Goal: Task Accomplishment & Management: Manage account settings

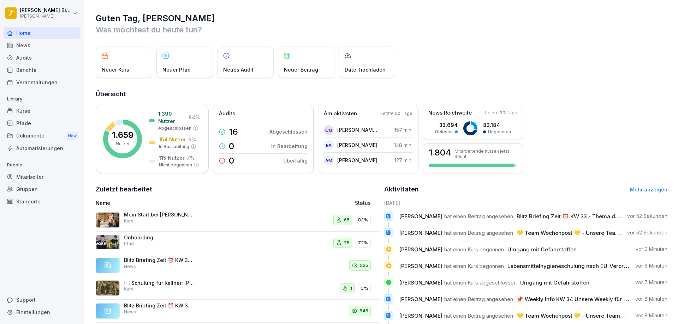
click at [442, 49] on div "Neuer Kurs Neuer Pfad Neues Audit Neuer Beitrag Datei hochladen" at bounding box center [381, 62] width 571 height 31
click at [190, 88] on div "Guten Tag, Gordon Was möchtest du heute tun? Neuer Kurs Neuer Pfad Neues Audit …" at bounding box center [380, 179] width 593 height 358
click at [28, 114] on div "Kurse" at bounding box center [42, 111] width 77 height 12
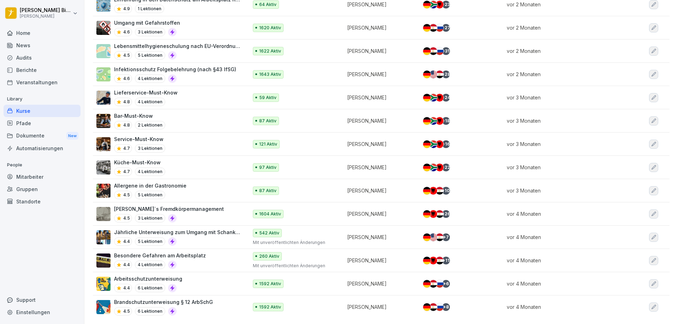
scroll to position [565, 0]
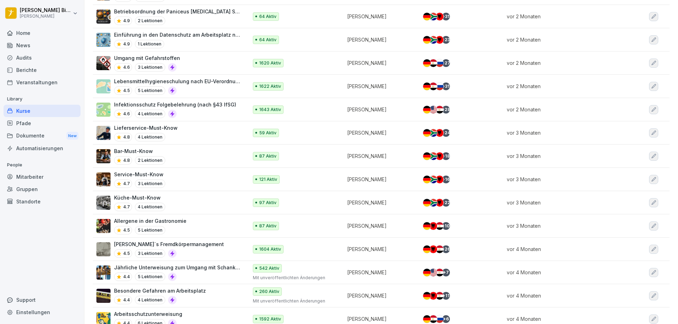
click at [187, 154] on div "Bar-Must-Know 4.8 2 Lektionen" at bounding box center [168, 156] width 144 height 17
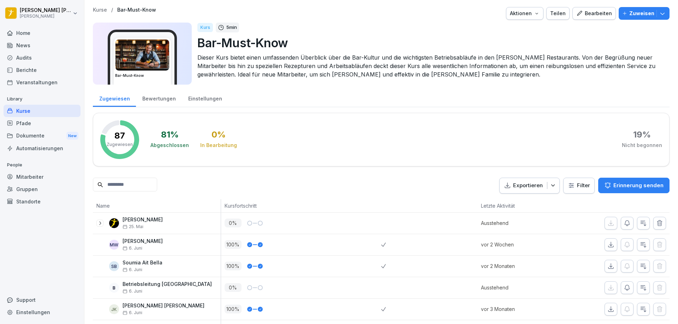
click at [629, 13] on p "Zuweisen" at bounding box center [641, 14] width 25 height 8
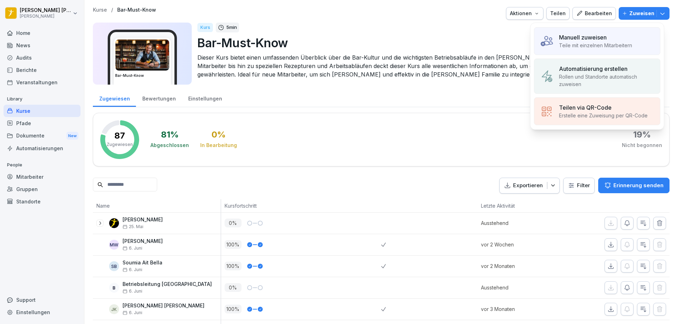
click at [602, 44] on p "Teile mit einzelnen Mitarbeitern" at bounding box center [595, 45] width 73 height 7
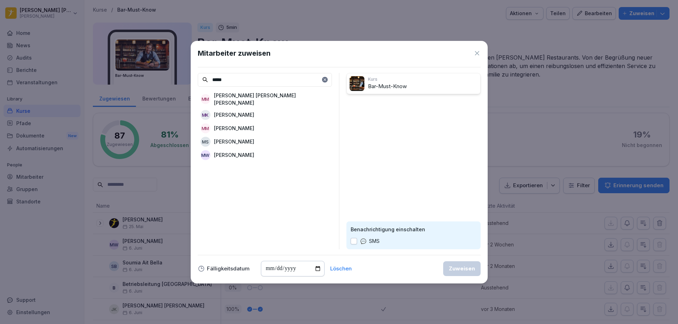
type input "*****"
click at [237, 152] on p "[PERSON_NAME]" at bounding box center [234, 154] width 40 height 7
click at [318, 269] on input "date" at bounding box center [293, 269] width 64 height 16
type input "**********"
click at [462, 270] on div "Zuweisen" at bounding box center [462, 269] width 26 height 8
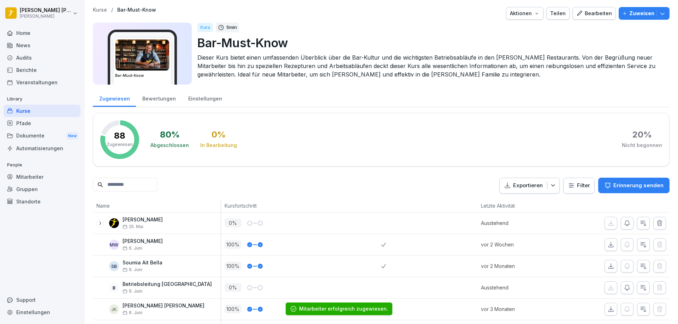
click at [101, 11] on p "Kurse" at bounding box center [100, 10] width 14 height 6
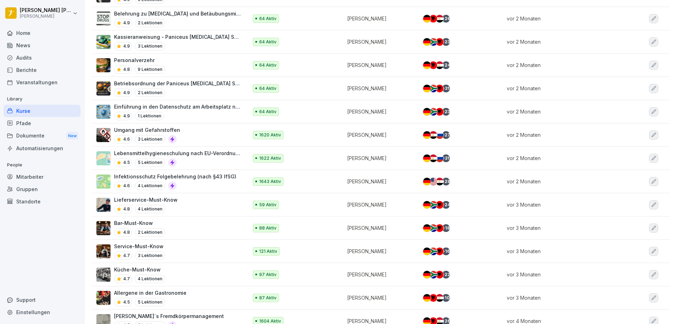
scroll to position [565, 0]
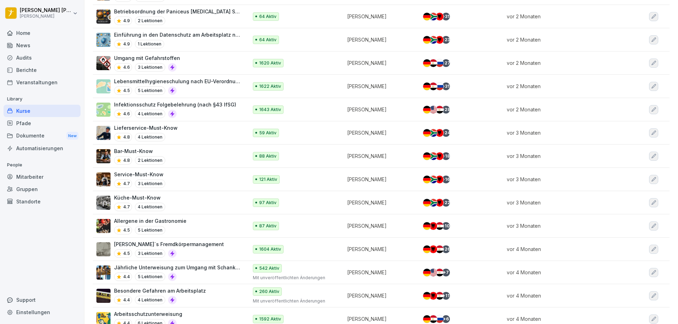
click at [155, 200] on p "Küche-Must-Know" at bounding box center [139, 197] width 51 height 7
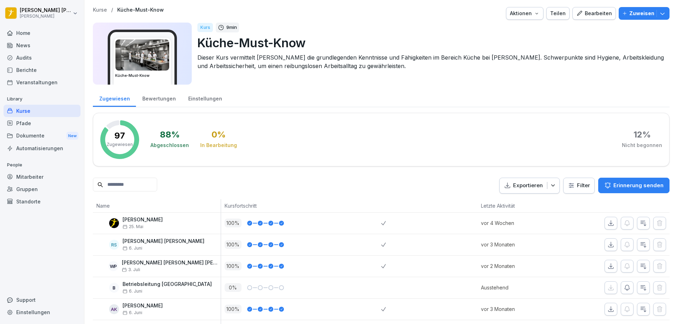
click at [634, 17] on p "Zuweisen" at bounding box center [641, 14] width 25 height 8
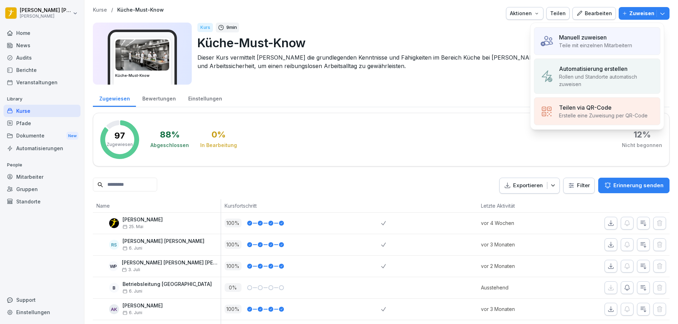
click at [588, 40] on p "Manuell zuweisen" at bounding box center [583, 37] width 48 height 8
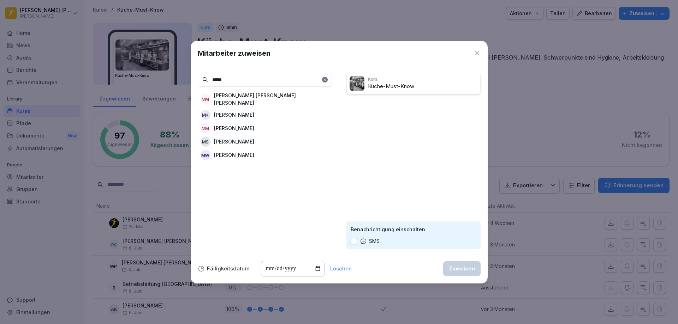
type input "*****"
click at [233, 151] on p "[PERSON_NAME]" at bounding box center [234, 154] width 40 height 7
click at [305, 267] on input "date" at bounding box center [293, 269] width 64 height 16
click at [316, 268] on input "date" at bounding box center [293, 269] width 64 height 16
type input "**********"
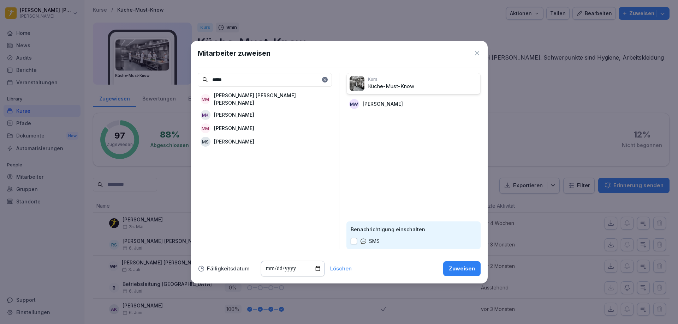
click at [467, 271] on div "Zuweisen" at bounding box center [462, 269] width 26 height 8
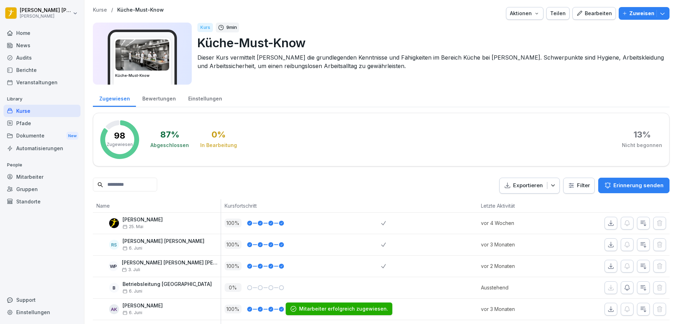
click at [98, 8] on p "Kurse" at bounding box center [100, 10] width 14 height 6
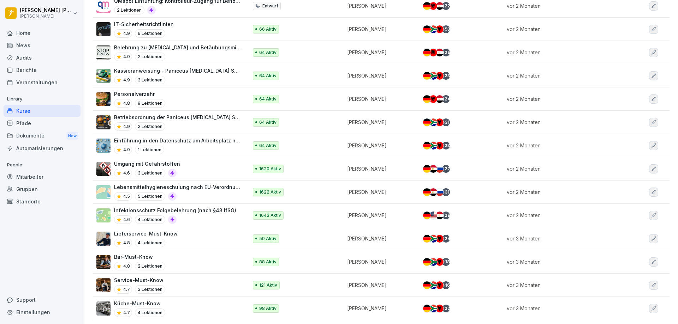
scroll to position [494, 0]
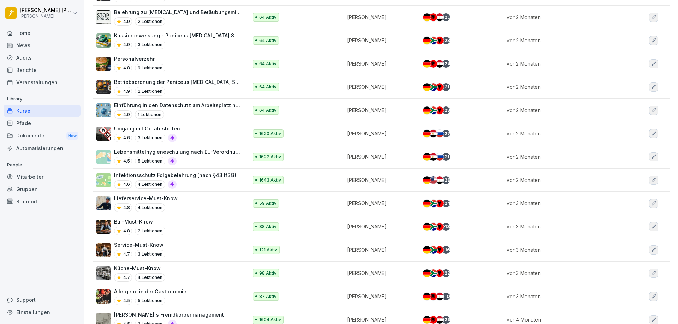
click at [165, 249] on div "Service-Must-Know 4.7 3 Lektionen" at bounding box center [168, 249] width 144 height 17
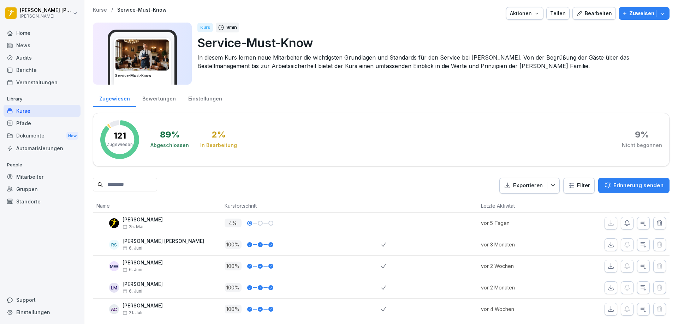
click at [631, 14] on p "Zuweisen" at bounding box center [641, 14] width 25 height 8
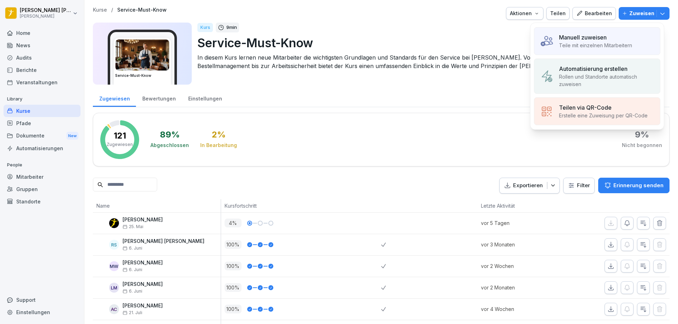
click at [610, 34] on div "Manuell zuweisen" at bounding box center [595, 37] width 73 height 8
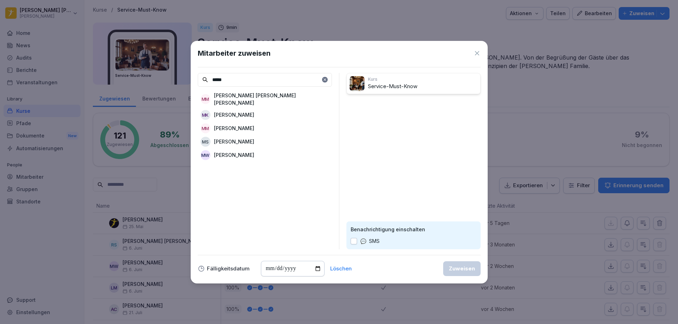
type input "*****"
click at [228, 151] on p "[PERSON_NAME]" at bounding box center [234, 154] width 40 height 7
click at [316, 270] on input "date" at bounding box center [293, 269] width 64 height 16
type input "**********"
click at [459, 265] on div "Zuweisen" at bounding box center [462, 269] width 26 height 8
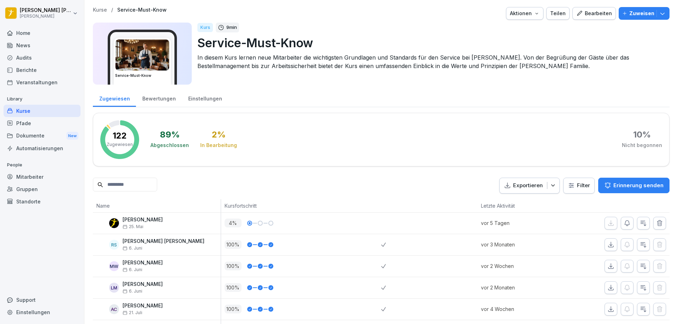
click at [338, 46] on p "Service-Must-Know" at bounding box center [430, 43] width 466 height 18
click at [321, 94] on div "Zugewiesen Bewertungen Einstellungen" at bounding box center [381, 98] width 576 height 18
click at [30, 110] on div "Kurse" at bounding box center [42, 111] width 77 height 12
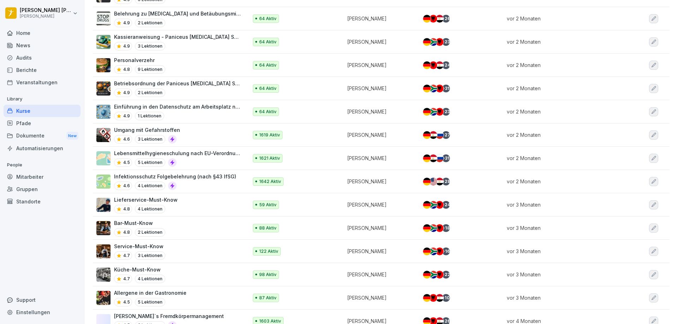
scroll to position [494, 0]
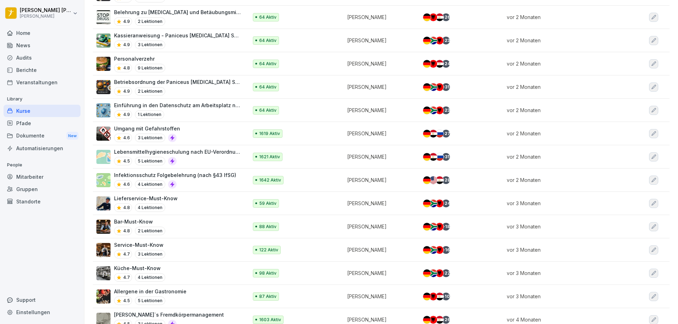
click at [145, 199] on p "Lieferservice-Must-Know" at bounding box center [146, 198] width 64 height 7
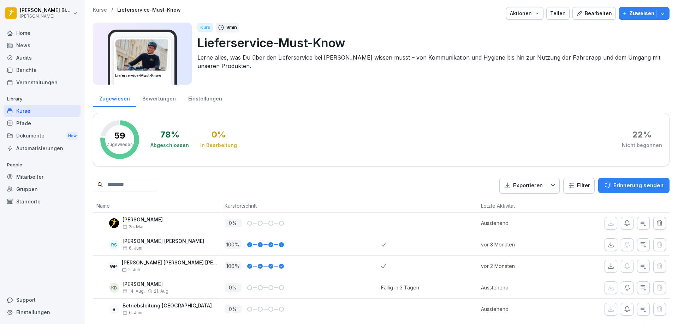
click at [633, 12] on p "Zuweisen" at bounding box center [641, 14] width 25 height 8
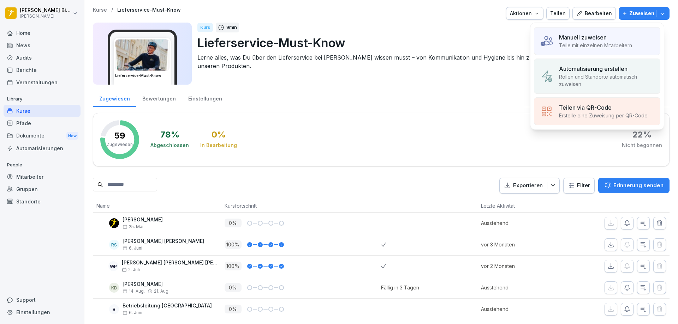
click at [599, 36] on p "Manuell zuweisen" at bounding box center [583, 37] width 48 height 8
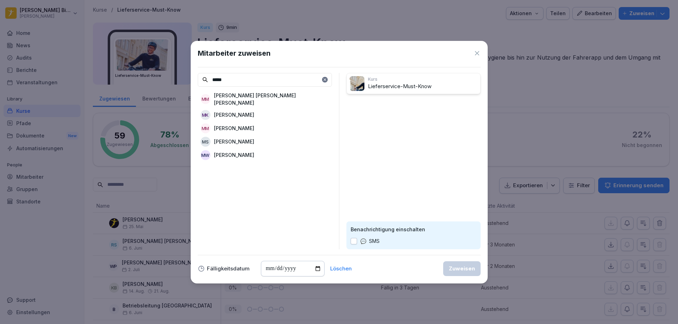
type input "*****"
click at [253, 150] on div "MW [PERSON_NAME]" at bounding box center [265, 155] width 134 height 13
click at [315, 270] on input "date" at bounding box center [293, 269] width 64 height 16
type input "**********"
click at [470, 266] on div "Zuweisen" at bounding box center [462, 269] width 26 height 8
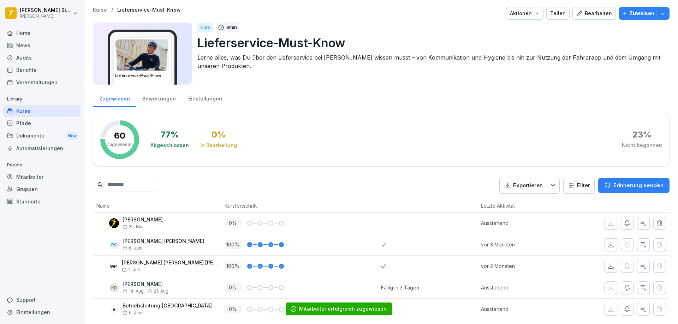
click at [45, 110] on div "Kurse" at bounding box center [42, 111] width 77 height 12
